Goal: Task Accomplishment & Management: Complete application form

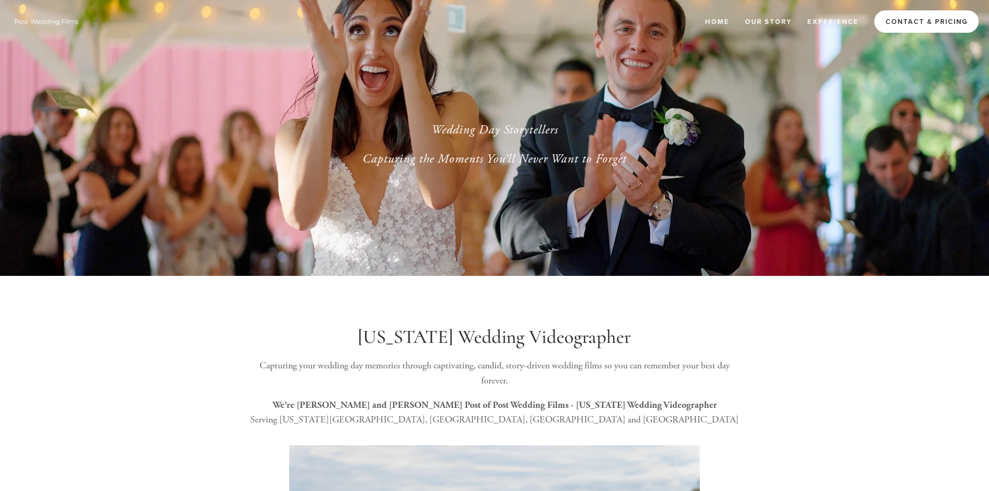
click at [931, 22] on link "Contact & Pricing" at bounding box center [927, 21] width 104 height 22
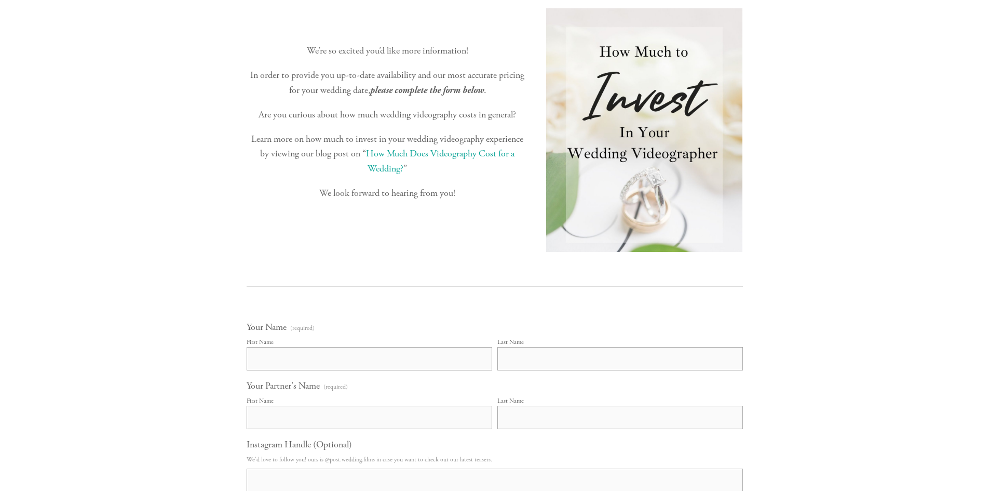
scroll to position [163, 0]
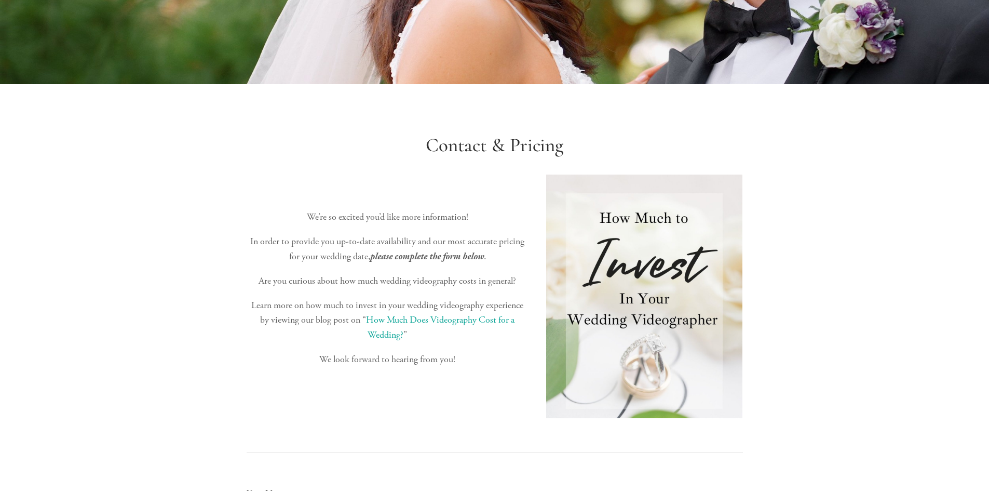
click at [451, 325] on link "How Much Does Videography Cost for a Wedding?" at bounding box center [441, 327] width 151 height 27
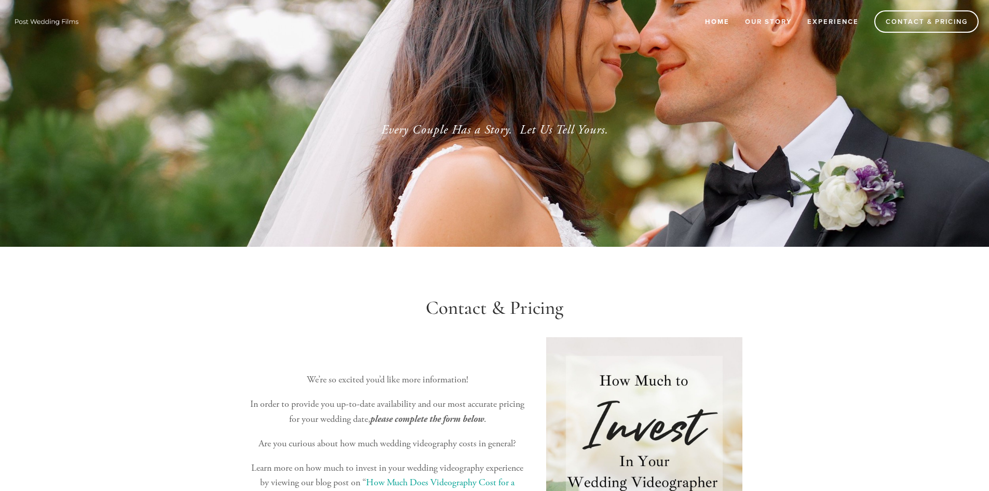
click at [727, 18] on link "Home" at bounding box center [718, 21] width 38 height 17
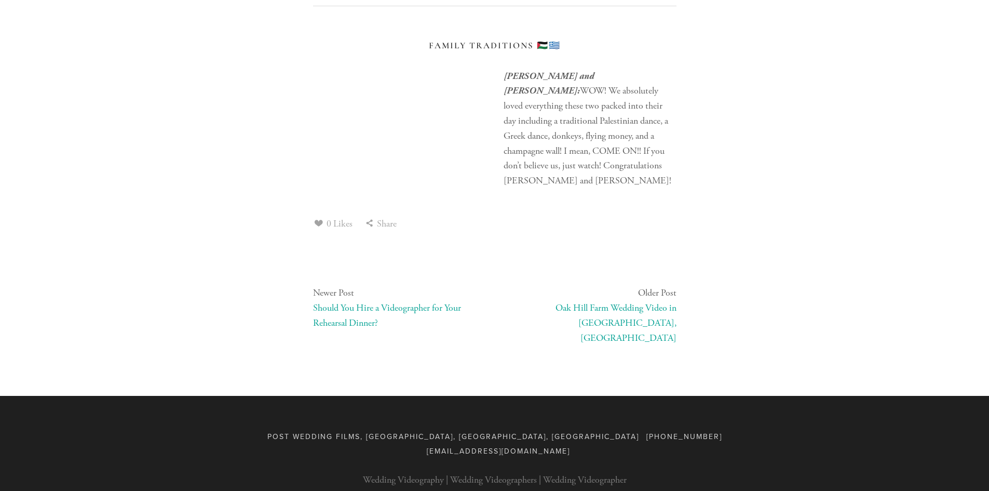
scroll to position [4898, 0]
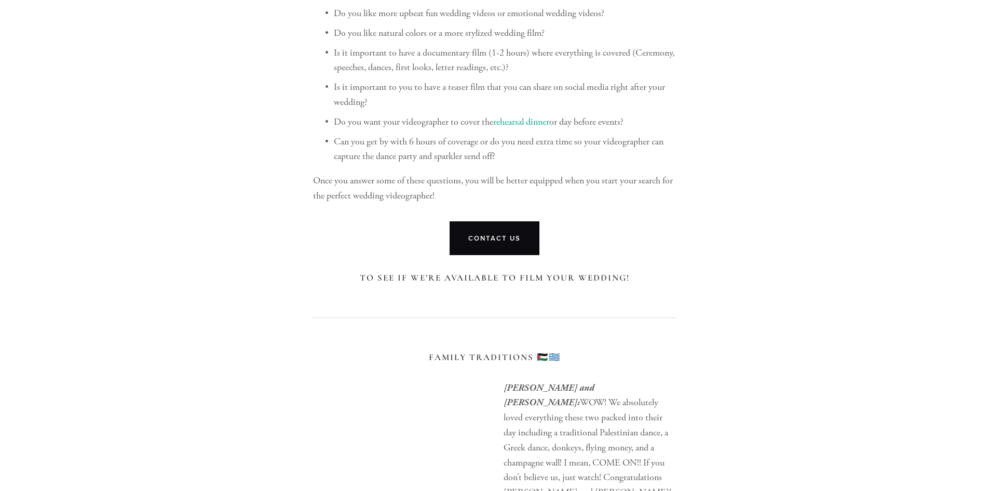
click at [476, 253] on link "Contact Us" at bounding box center [495, 238] width 90 height 34
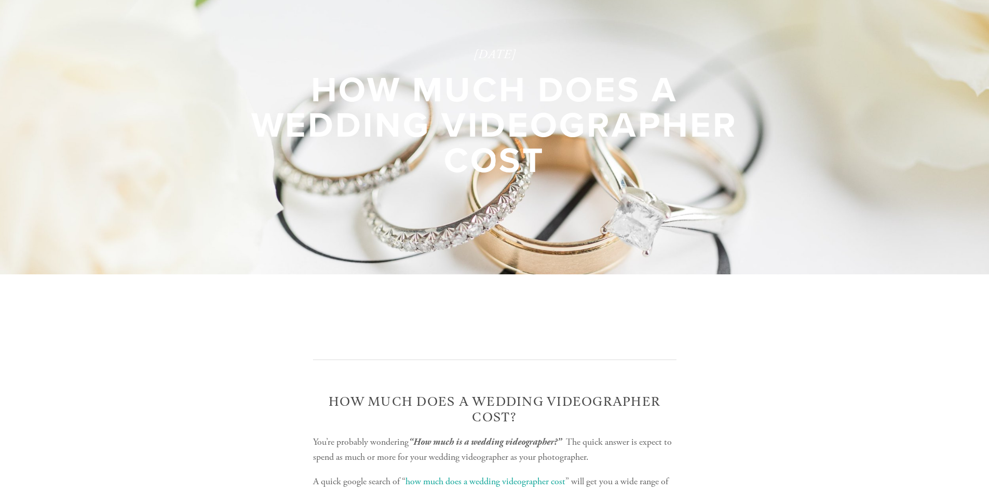
scroll to position [0, 0]
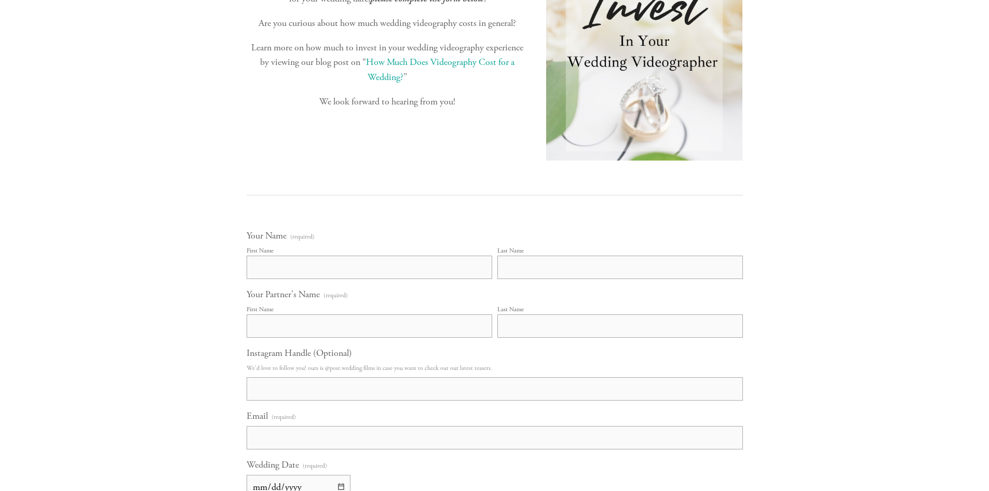
scroll to position [519, 0]
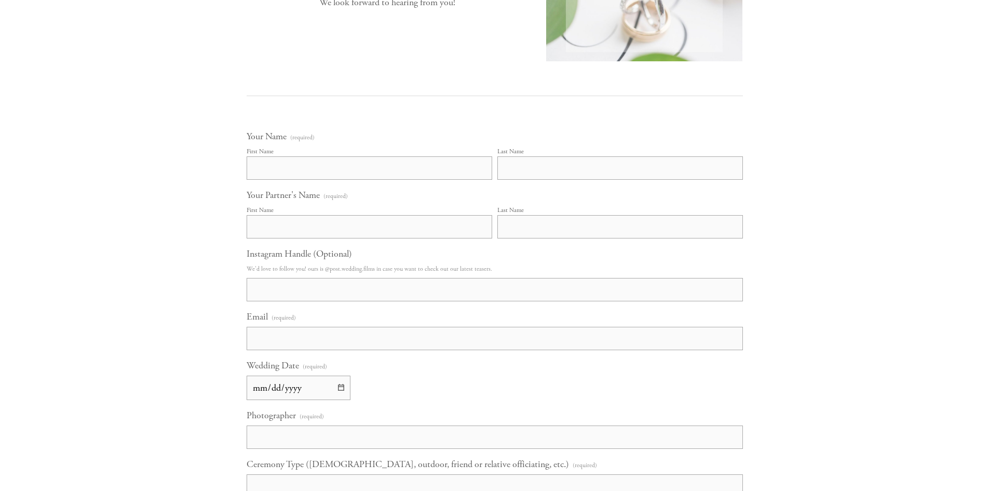
click at [296, 171] on input "First Name" at bounding box center [370, 167] width 246 height 23
type input "Brayden"
type input "Frazier"
type input "Brayden"
type input "Frazier"
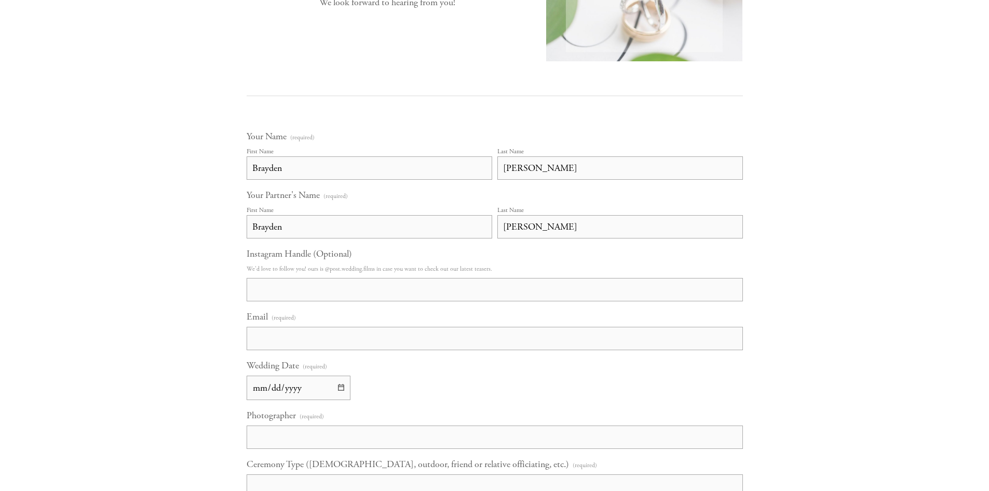
type input "braydenjfrazier@gmail.com"
type input "Brayden Frazier"
drag, startPoint x: 283, startPoint y: 233, endPoint x: 223, endPoint y: 229, distance: 59.3
click at [223, 229] on div "Home Our Story Experience Contact & Pricing" at bounding box center [494, 369] width 989 height 1776
type input "Breck"
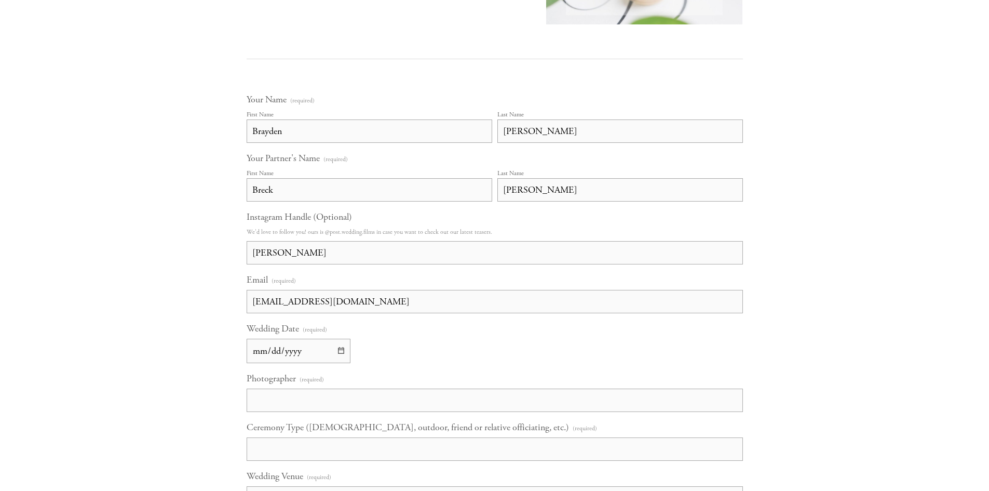
scroll to position [623, 0]
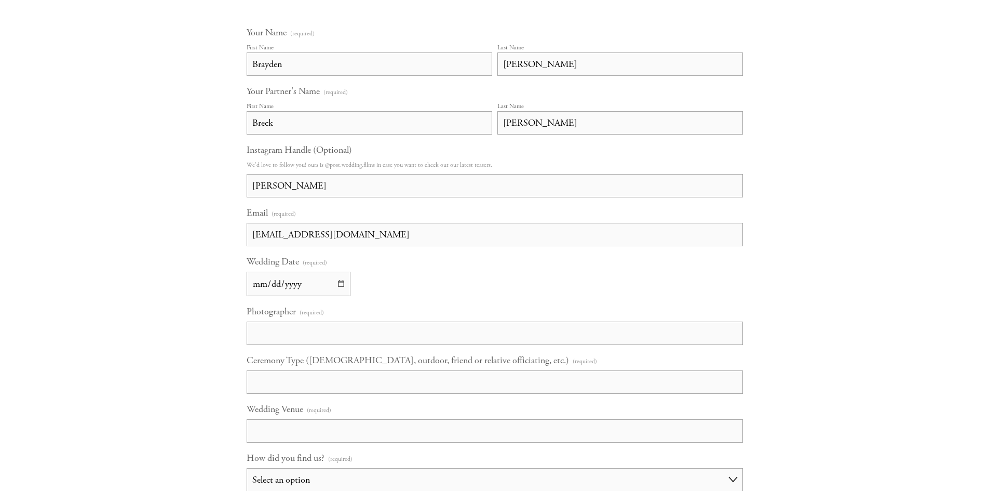
type input "Coulter"
drag, startPoint x: 315, startPoint y: 181, endPoint x: 236, endPoint y: 184, distance: 78.5
click at [236, 184] on main "Contact & Pricing We’re so excited you’d like more information! In order to pro…" at bounding box center [495, 325] width 530 height 1404
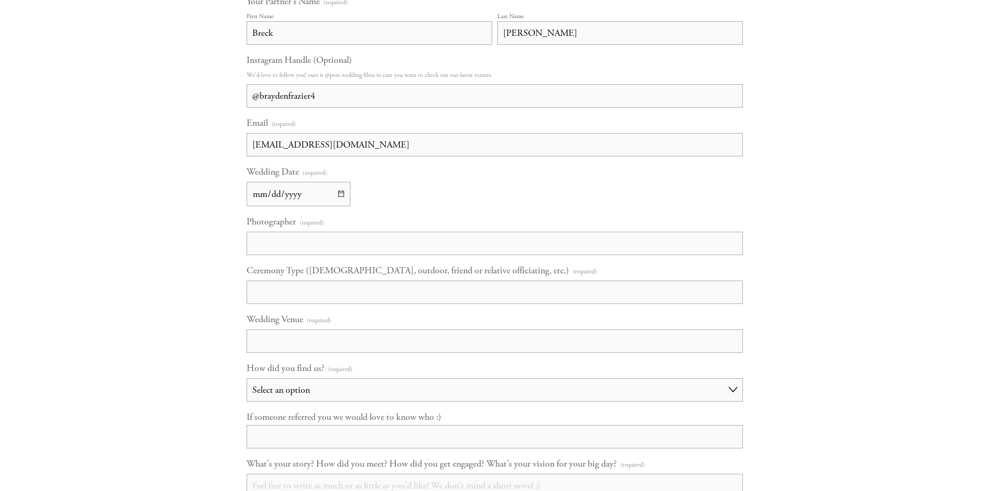
scroll to position [727, 0]
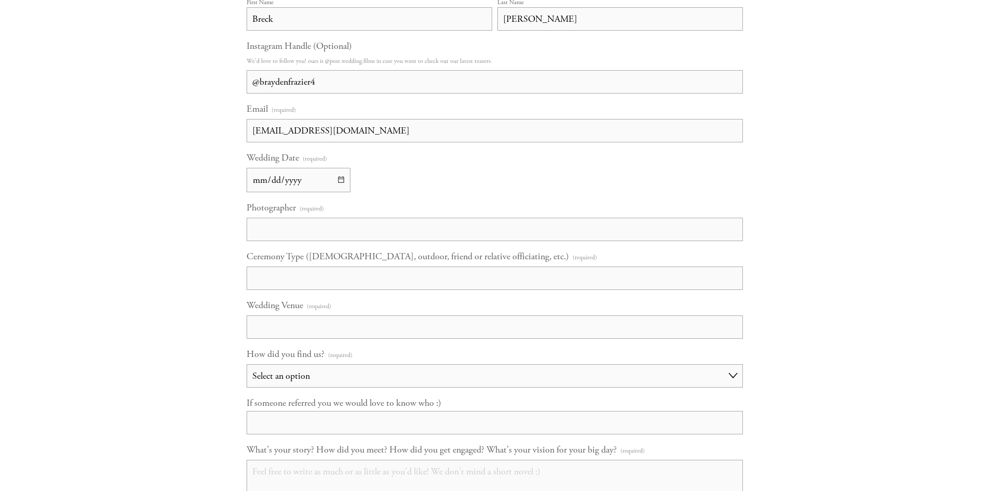
type input "@braydenfrazier4"
click at [344, 179] on input "Wedding Date (required)" at bounding box center [299, 180] width 104 height 24
type input "2026-06-06"
click at [309, 234] on input "Photographer (required)" at bounding box center [495, 229] width 497 height 23
type input "Ivory & Bliss"
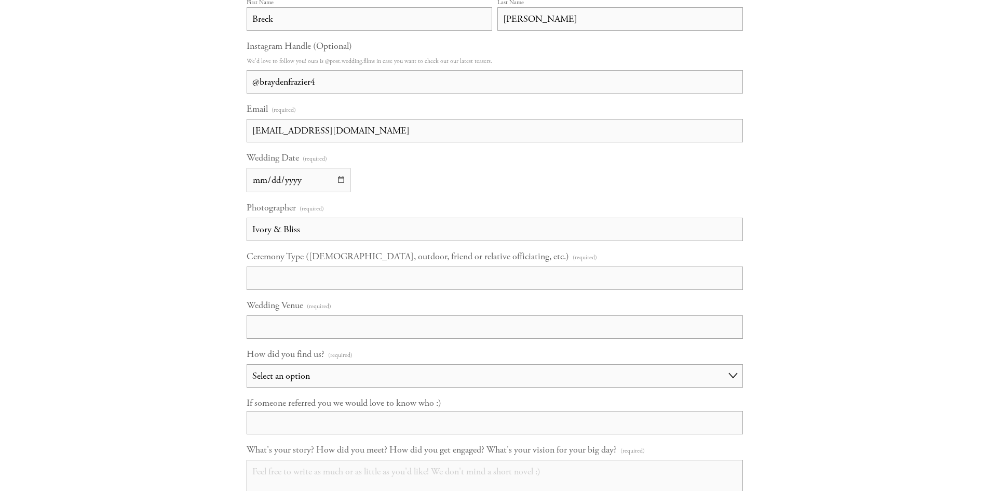
click at [300, 269] on input "Ceremony Type (Catholic, outdoor, friend or relative officiating, etc.) (requir…" at bounding box center [495, 277] width 497 height 23
type input "P"
type input "Outdoor, two venues"
click at [297, 330] on input "Wedding Venue (required)" at bounding box center [495, 326] width 497 height 23
type input "Calyx Creek for ceremony, Gathering Barn for reception"
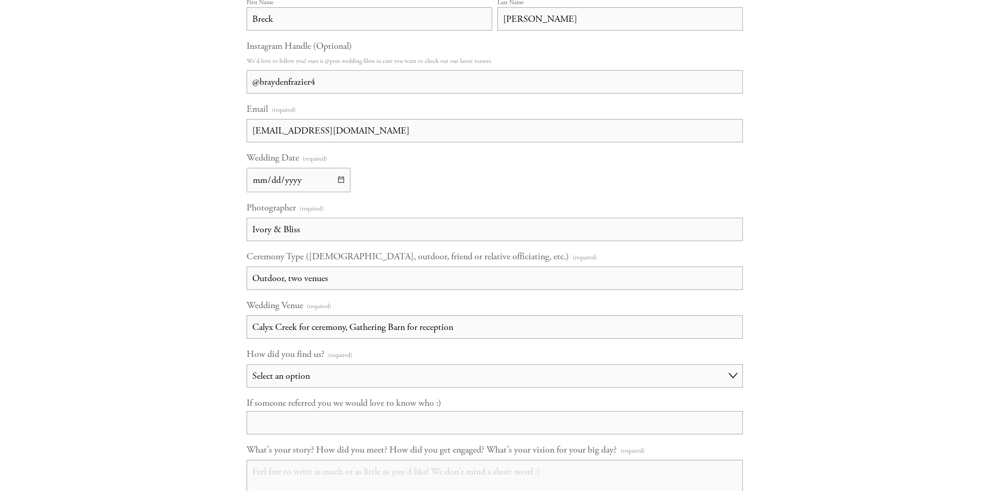
click at [373, 378] on select "Select an option Choose an answer Referral Instagram Google Facebook YouTube Ot…" at bounding box center [495, 375] width 497 height 23
select select "Google"
click at [247, 364] on select "Select an option Choose an answer Referral Instagram Google Facebook YouTube Ot…" at bounding box center [495, 375] width 497 height 23
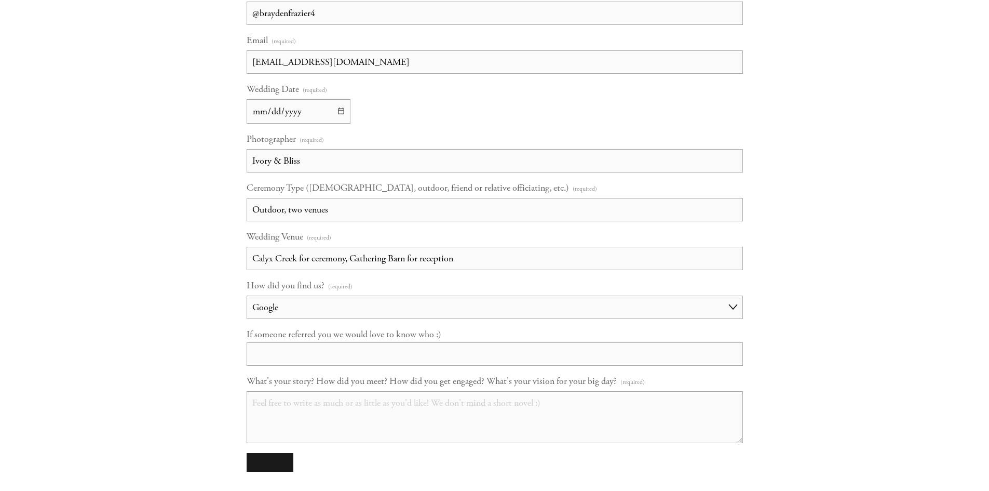
scroll to position [935, 0]
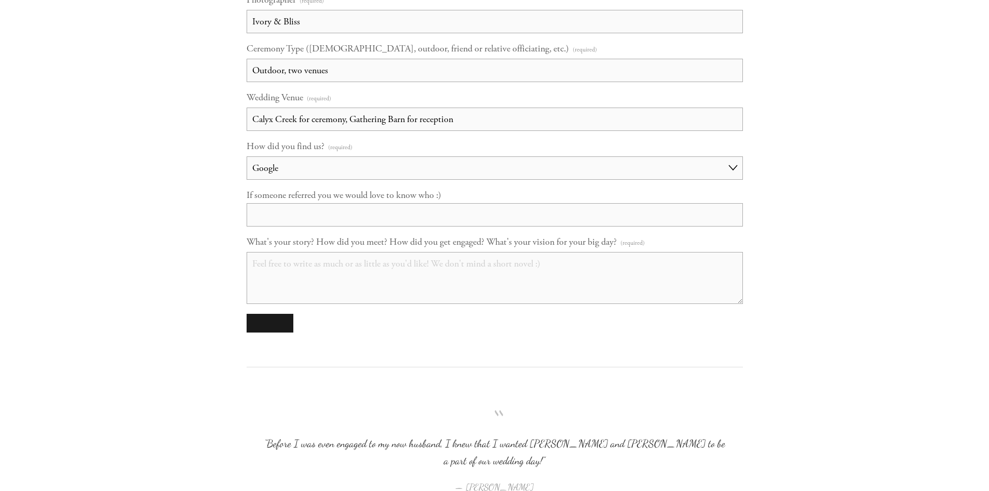
click at [301, 216] on input "If someone referred you we would love to know who :)" at bounding box center [495, 214] width 497 height 23
type input "Nope"
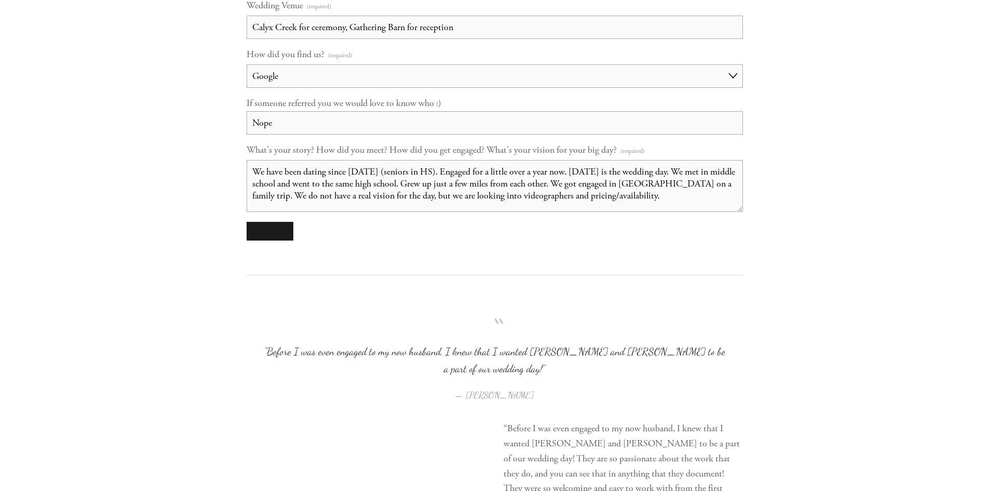
scroll to position [987, 0]
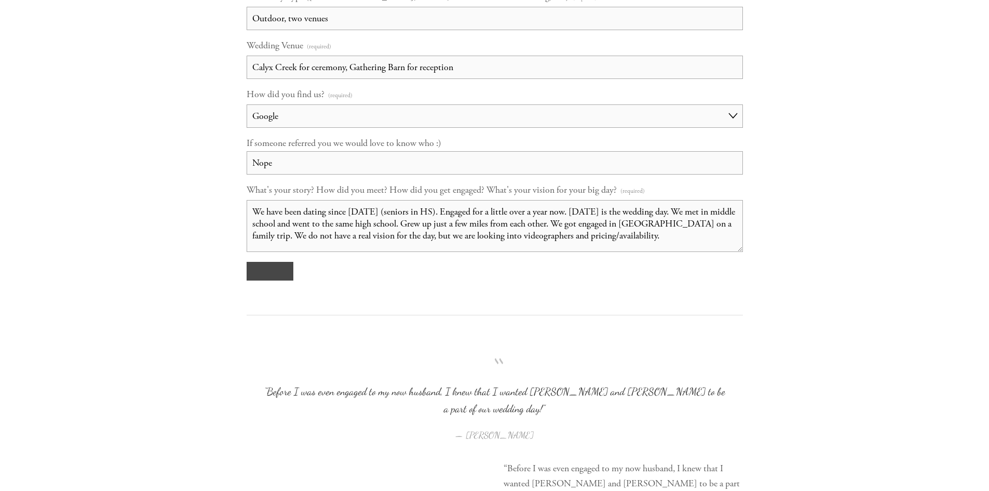
type textarea "We have been dating since 2017 (seniors in HS). Engaged for a little over a yea…"
click at [276, 272] on button "submit" at bounding box center [270, 271] width 47 height 19
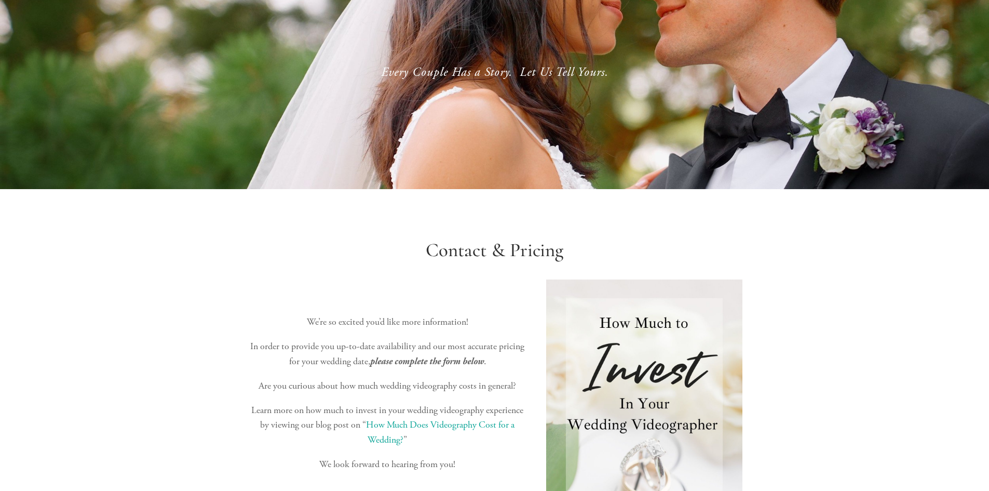
scroll to position [0, 0]
